Goal: Task Accomplishment & Management: Manage account settings

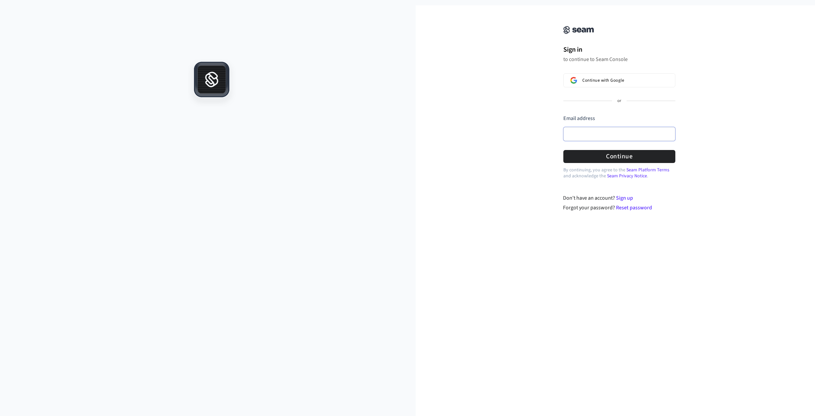
click at [611, 138] on input "Email address" at bounding box center [619, 134] width 112 height 14
type input "**********"
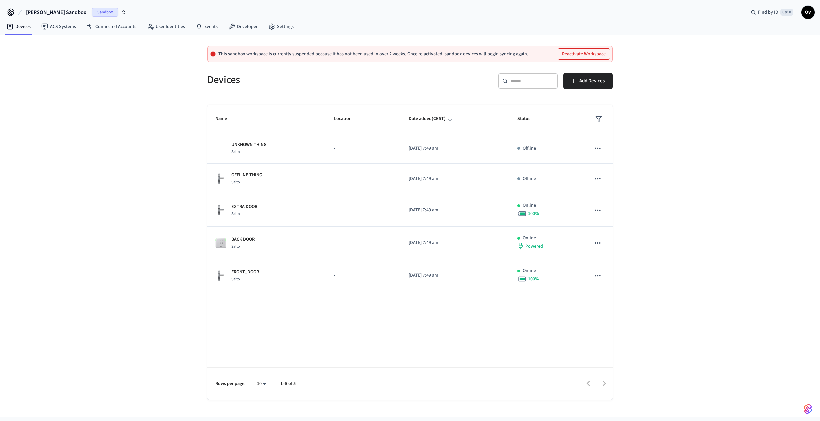
click at [323, 58] on div "This sandbox workspace is currently suspended because it has not been used in o…" at bounding box center [409, 54] width 405 height 17
click at [580, 55] on button "Reactivate Workspace" at bounding box center [584, 54] width 52 height 11
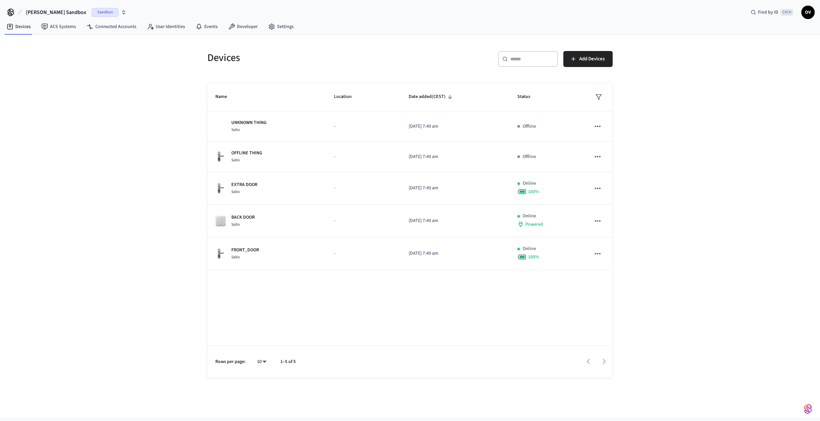
click at [121, 12] on icon "button" at bounding box center [123, 12] width 5 height 5
click at [21, 55] on span "[DEMOGRAPHIC_DATA]" at bounding box center [34, 55] width 45 height 7
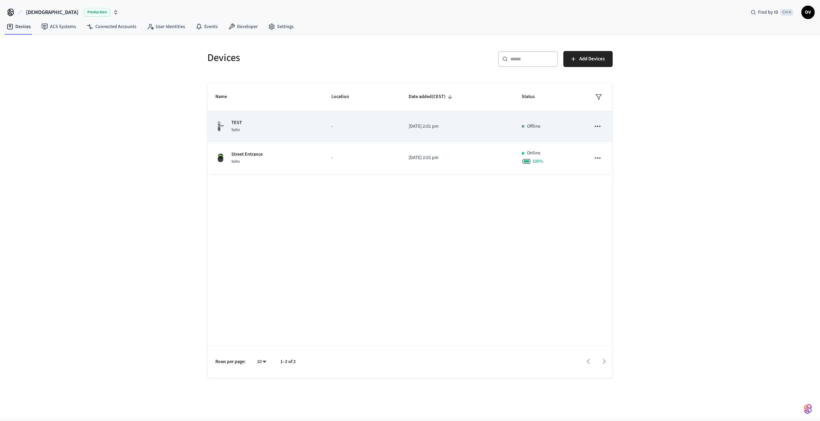
click at [596, 125] on icon "sticky table" at bounding box center [597, 126] width 9 height 9
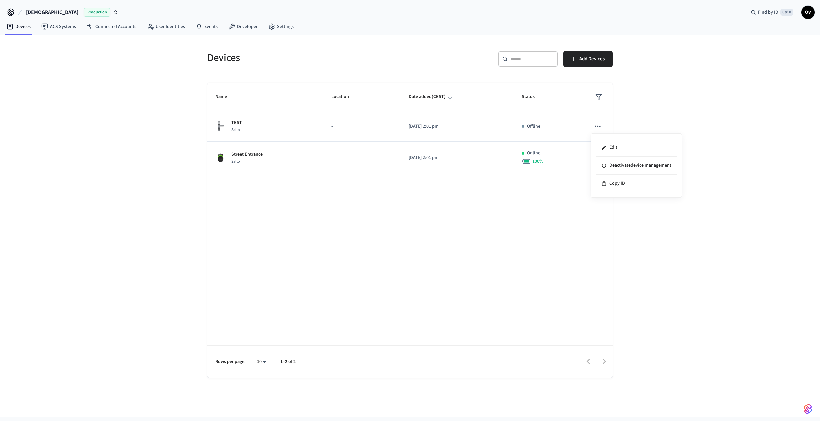
click at [116, 114] on div at bounding box center [410, 210] width 820 height 421
click at [54, 30] on link "ACS Systems" at bounding box center [58, 27] width 45 height 12
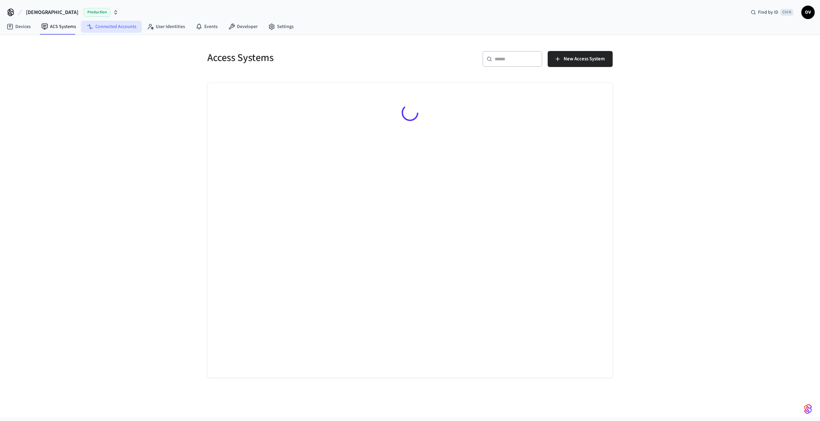
click at [107, 28] on link "Connected Accounts" at bounding box center [111, 27] width 60 height 12
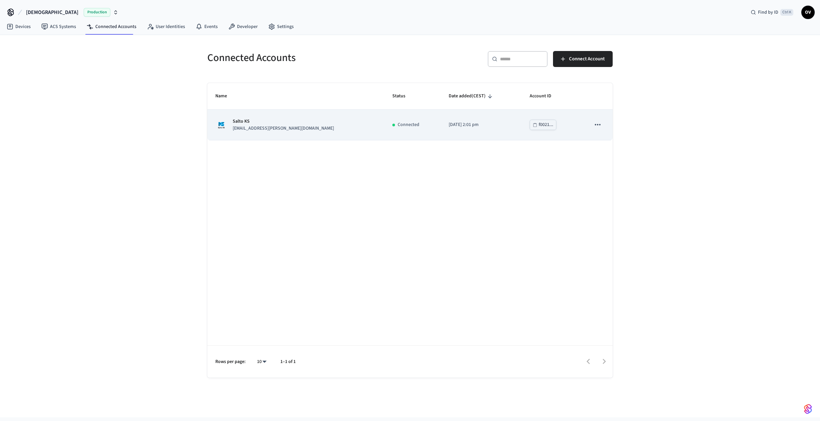
click at [599, 125] on icon "sticky table" at bounding box center [597, 124] width 6 height 1
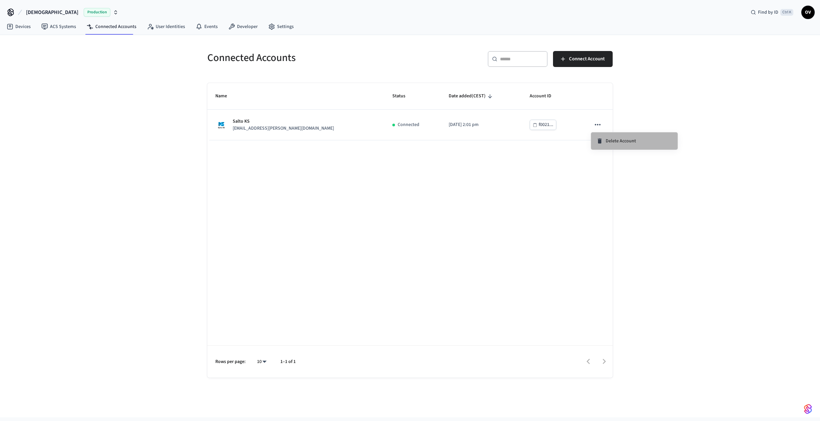
click at [620, 143] on span "Delete Account" at bounding box center [620, 141] width 30 height 7
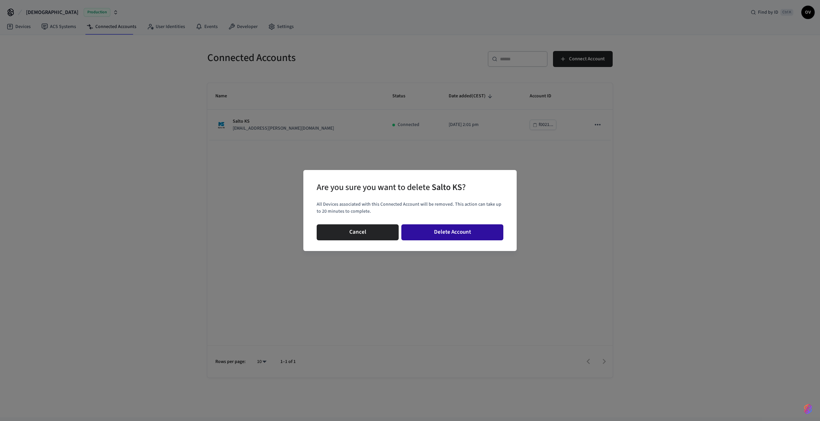
click at [452, 231] on button "Delete Account" at bounding box center [452, 232] width 102 height 16
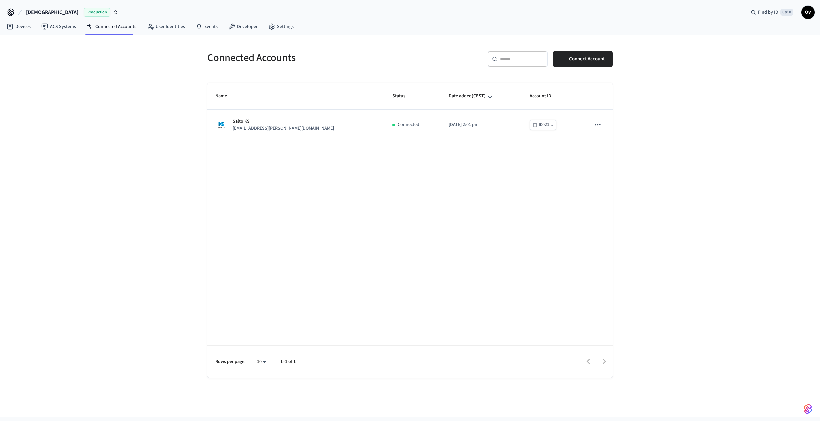
drag, startPoint x: 649, startPoint y: 104, endPoint x: 618, endPoint y: 92, distance: 33.7
click at [649, 104] on div "Connected Accounts ​ ​ Connect Account Name Status Date added (CEST) Account ID…" at bounding box center [410, 226] width 820 height 382
click at [159, 28] on link "User Identities" at bounding box center [166, 27] width 49 height 12
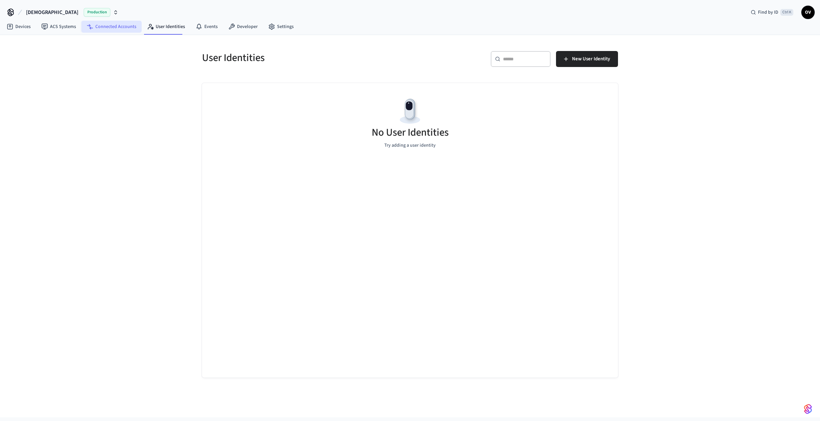
click at [115, 28] on link "Connected Accounts" at bounding box center [111, 27] width 60 height 12
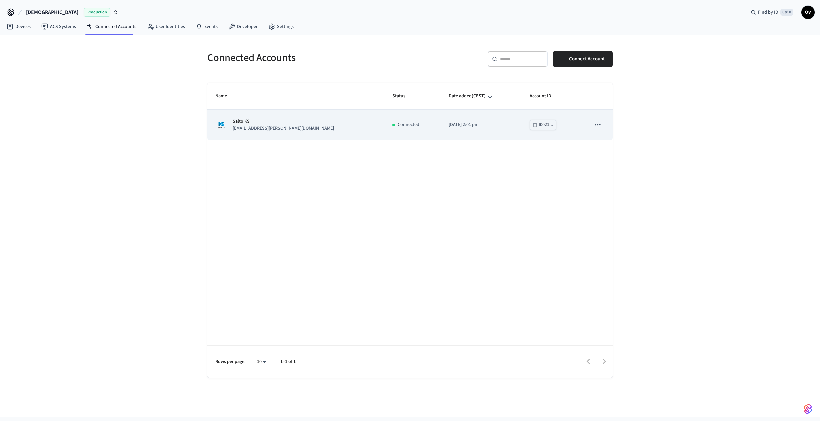
click at [599, 128] on icon "sticky table" at bounding box center [597, 124] width 9 height 9
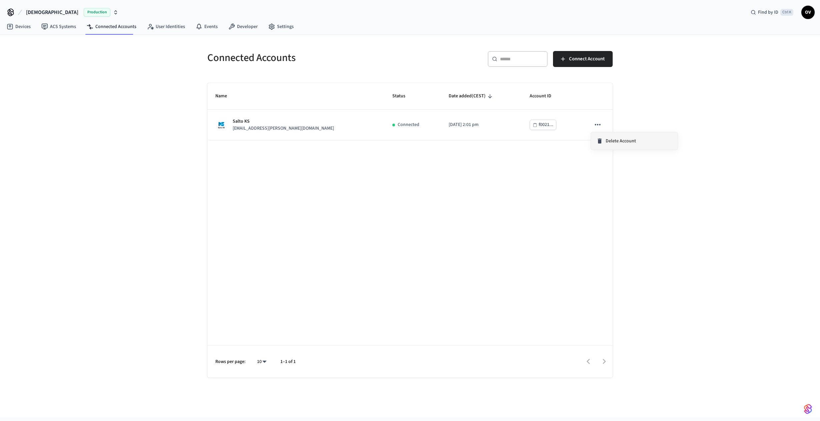
click at [624, 142] on span "Delete Account" at bounding box center [620, 141] width 30 height 7
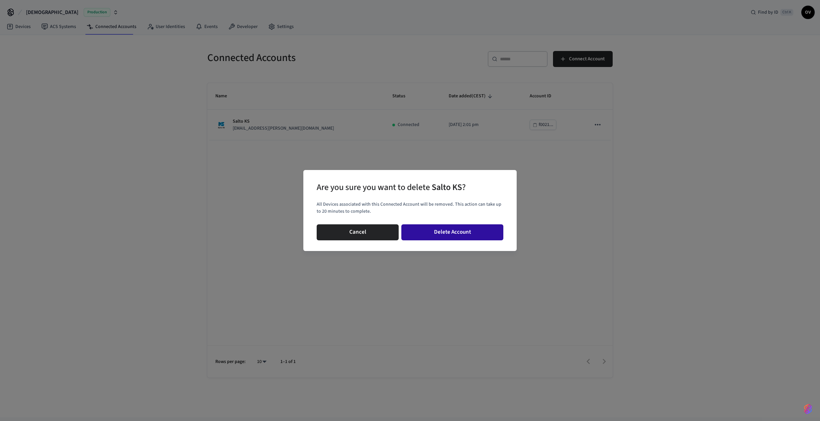
click at [459, 235] on button "Delete Account" at bounding box center [452, 232] width 102 height 16
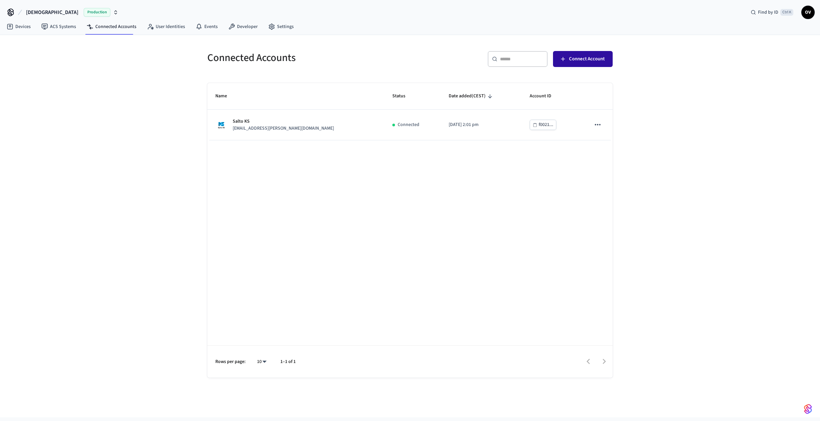
click at [601, 60] on span "Connect Account" at bounding box center [587, 59] width 36 height 9
click at [151, 120] on div "Connected Accounts ​ ​ Connect Account Name Status Date added (CEST) Account ID…" at bounding box center [410, 226] width 820 height 382
click at [58, 29] on link "ACS Systems" at bounding box center [58, 27] width 45 height 12
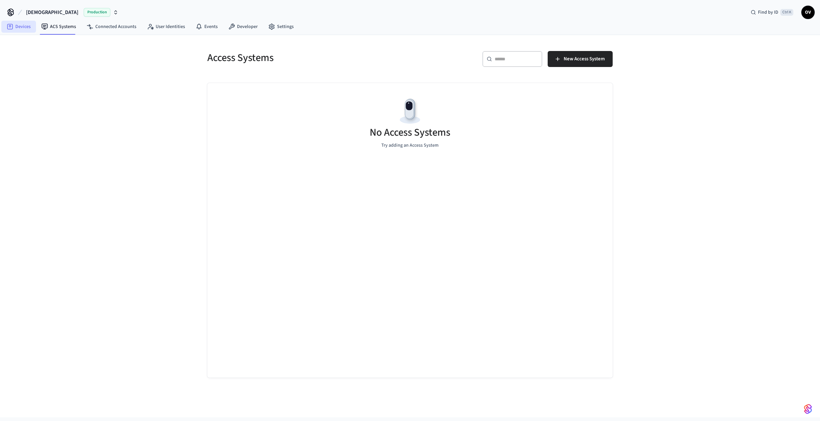
click at [14, 26] on link "Devices" at bounding box center [18, 27] width 35 height 12
click at [602, 59] on span "Add Devices" at bounding box center [591, 59] width 25 height 9
click at [87, 70] on div "Devices ​ ​ Add Devices No Devices yet. Add a Connected Account to view its dev…" at bounding box center [410, 226] width 820 height 382
click at [135, 74] on div "Devices ​ ​ Add Devices No Devices yet. Add a Connected Account to view its dev…" at bounding box center [410, 226] width 820 height 382
click at [130, 30] on link "Connected Accounts" at bounding box center [111, 27] width 60 height 12
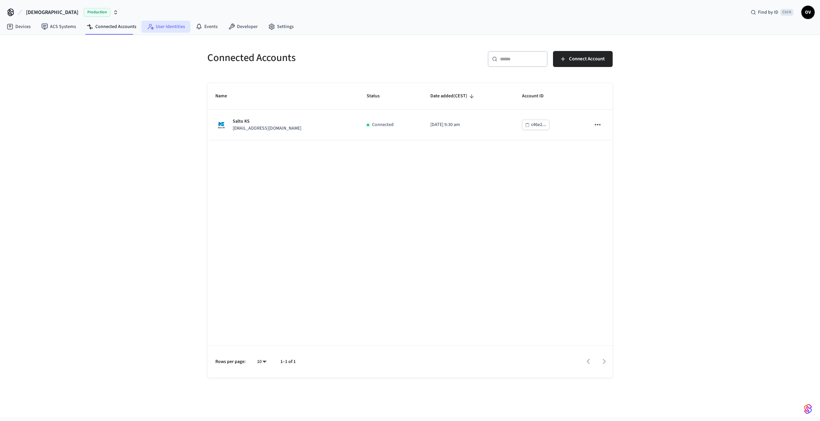
click at [163, 27] on link "User Identities" at bounding box center [166, 27] width 49 height 12
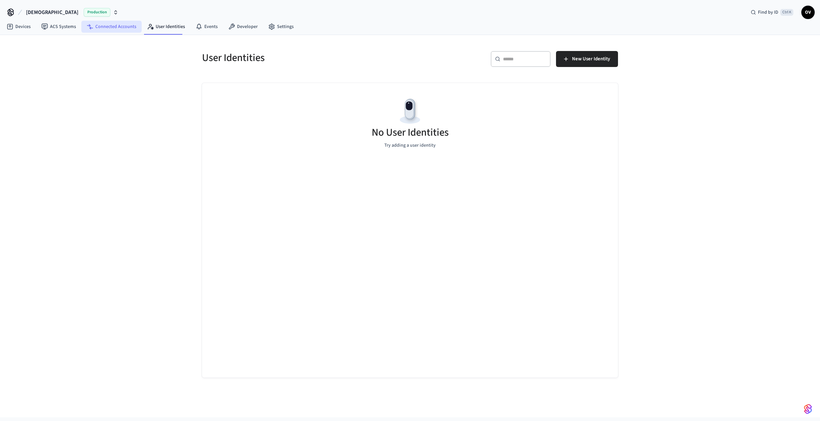
click at [111, 28] on link "Connected Accounts" at bounding box center [111, 27] width 60 height 12
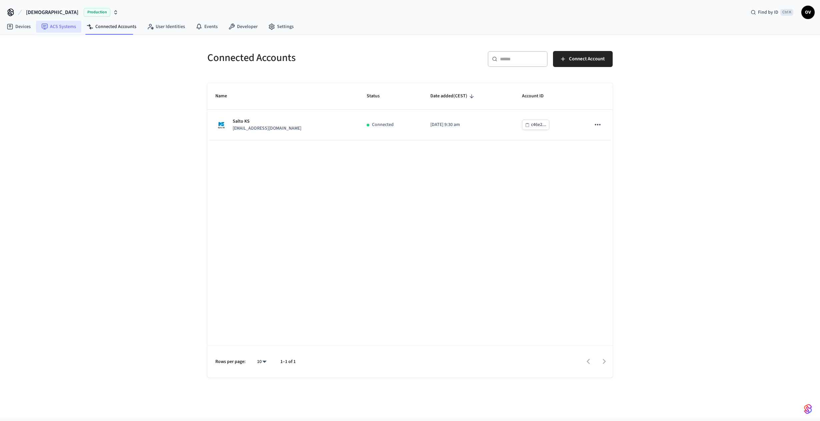
click at [62, 30] on link "ACS Systems" at bounding box center [58, 27] width 45 height 12
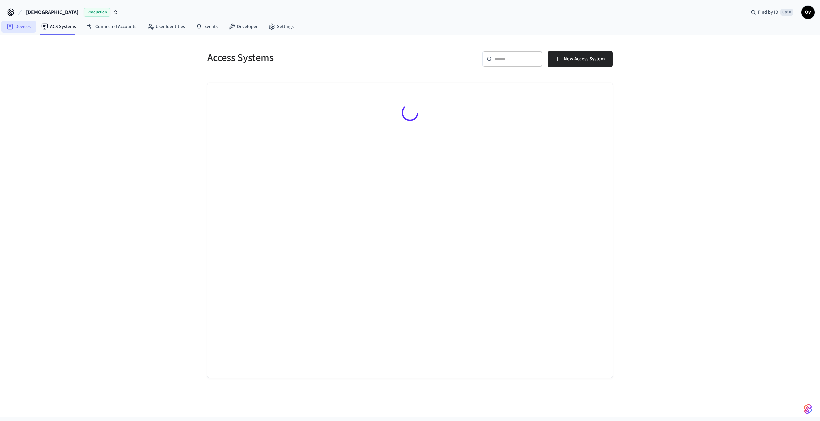
click at [28, 30] on link "Devices" at bounding box center [18, 27] width 35 height 12
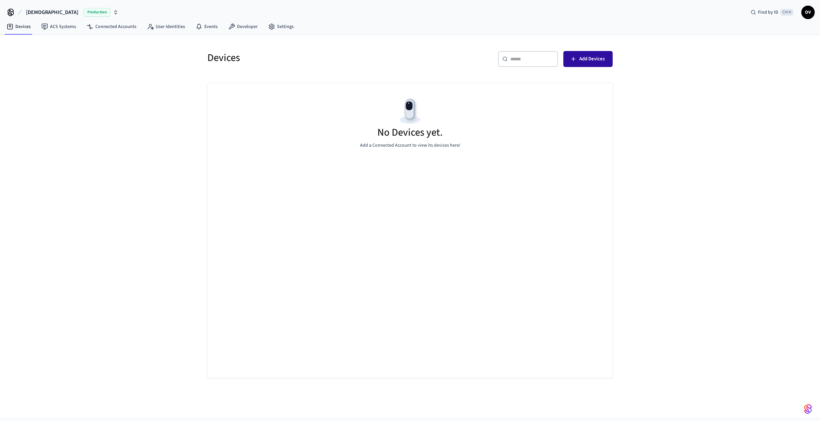
click at [587, 52] on button "Add Devices" at bounding box center [587, 59] width 49 height 16
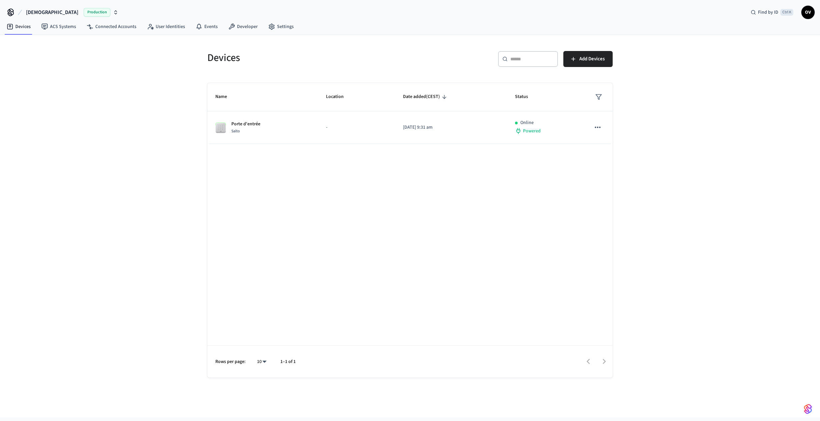
click at [166, 161] on div "Devices ​ ​ Add Devices Name Location Date added (CEST) Status Porte d'entrée S…" at bounding box center [410, 226] width 820 height 382
click at [626, 138] on div "Devices ​ ​ Add Devices Name Location Date added (CEST) Status Porte d'entrée S…" at bounding box center [410, 226] width 820 height 382
click at [149, 150] on div "Devices ​ ​ Add Devices Name Location Date added (CEST) Status Porte d'entrée S…" at bounding box center [410, 226] width 820 height 382
click at [570, 327] on div "Name Location Date added (CEST) Status Porte d'entrée Salto - 2025/08/19 at 9:3…" at bounding box center [409, 230] width 405 height 294
click at [559, 214] on div "Name Location Date added (CEST) Status Porte d'entrée Salto - 2025/08/19 at 9:3…" at bounding box center [409, 230] width 405 height 294
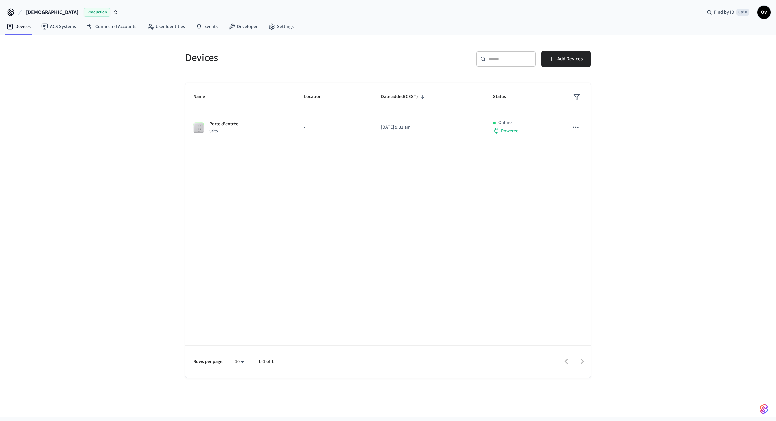
drag, startPoint x: 706, startPoint y: 56, endPoint x: 716, endPoint y: 28, distance: 29.9
click at [705, 59] on div "Devices ​ ​ Add Devices Name Location Date added (CEST) Status Porte d'entrée S…" at bounding box center [388, 226] width 776 height 382
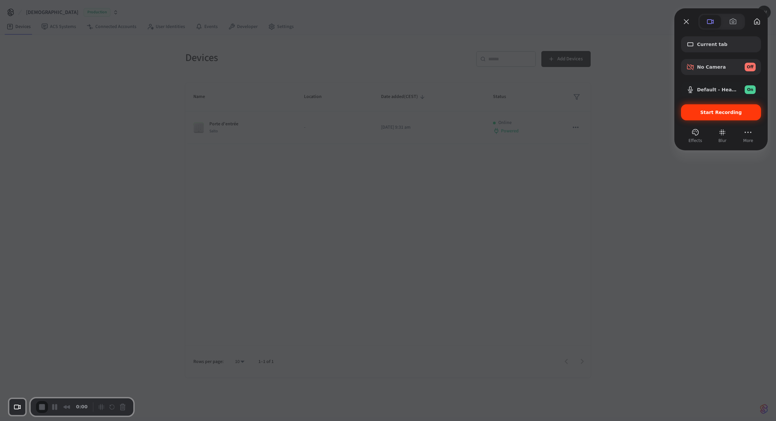
click at [727, 114] on span "Start Recording" at bounding box center [721, 112] width 42 height 5
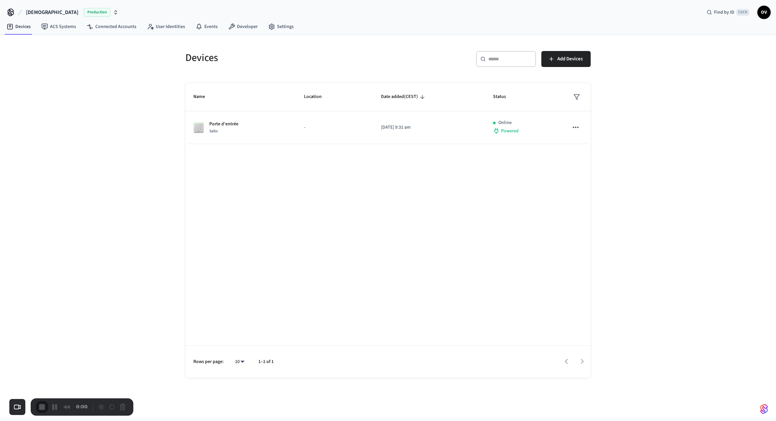
click at [110, 173] on div "Devices ​ ​ Add Devices Name Location Date added (CEST) Status Porte d'entrée S…" at bounding box center [388, 226] width 776 height 382
drag, startPoint x: 161, startPoint y: 57, endPoint x: 683, endPoint y: 208, distance: 543.0
click at [683, 208] on div "Devices ​ ​ Add Devices Name Location Date added (CEST) Status Porte d'entrée S…" at bounding box center [388, 226] width 776 height 382
click at [654, 168] on div "Devices ​ ​ Add Devices Name Location Date added (CEST) Status Porte d'entrée S…" at bounding box center [388, 226] width 776 height 382
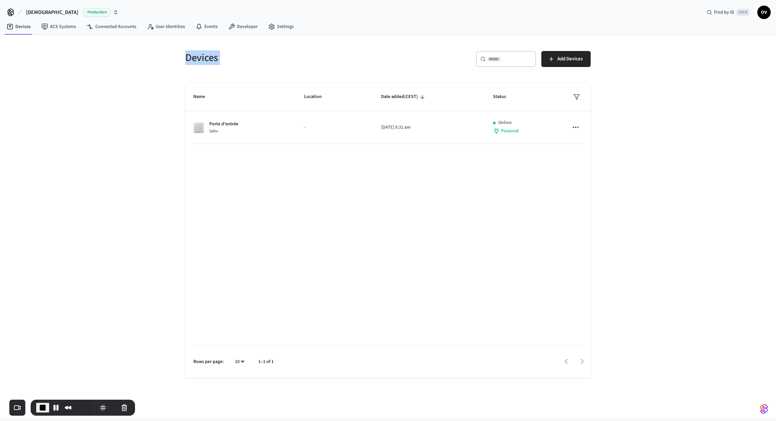
click at [646, 160] on div "Devices ​ ​ Add Devices Name Location Date added (CEST) Status Porte d'entrée S…" at bounding box center [388, 226] width 776 height 382
click at [158, 131] on div "Devices ​ ​ Add Devices Name Location Date added (CEST) Status Porte d'entrée S…" at bounding box center [388, 226] width 776 height 382
drag, startPoint x: 175, startPoint y: 55, endPoint x: 616, endPoint y: 170, distance: 456.2
click at [616, 170] on div "Devices ​ ​ Add Devices Name Location Date added (CEST) Status Porte d'entrée S…" at bounding box center [388, 226] width 776 height 382
click at [634, 153] on div "Devices ​ ​ Add Devices Name Location Date added (CEST) Status Porte d'entrée S…" at bounding box center [388, 226] width 776 height 382
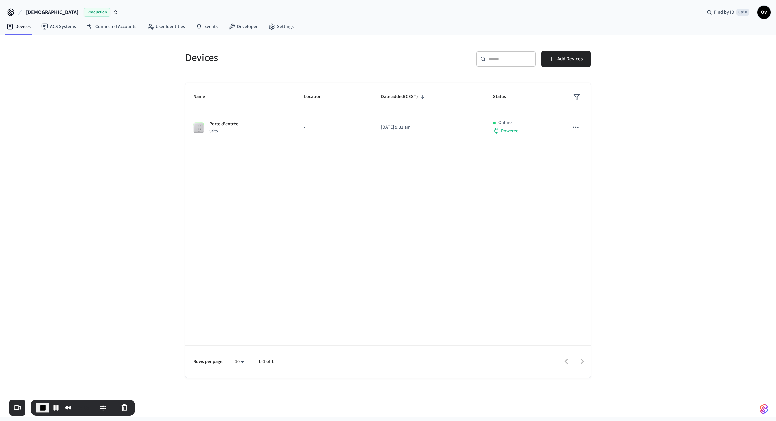
click at [107, 134] on div "Devices ​ ​ Add Devices Name Location Date added (CEST) Status Porte d'entrée S…" at bounding box center [388, 226] width 776 height 382
